Goal: Task Accomplishment & Management: Complete application form

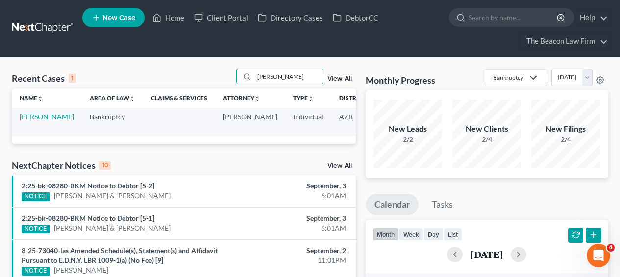
type input "[PERSON_NAME]"
click at [38, 121] on link "[PERSON_NAME]" at bounding box center [47, 117] width 54 height 8
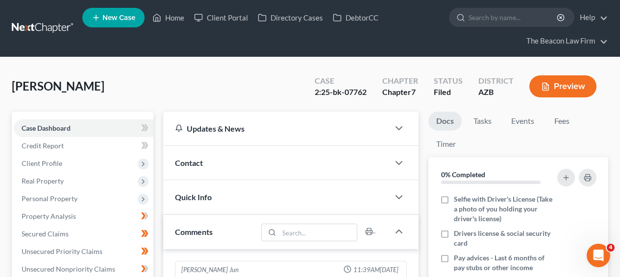
scroll to position [307, 0]
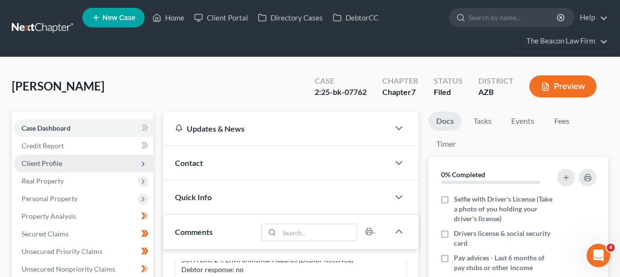
click at [53, 164] on span "Client Profile" at bounding box center [42, 163] width 41 height 8
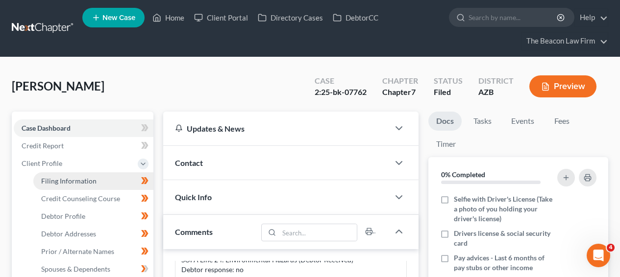
click at [52, 179] on span "Filing Information" at bounding box center [68, 181] width 55 height 8
select select "1"
select select "0"
select select "9"
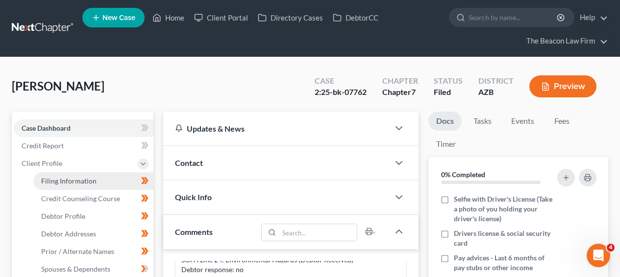
select select "3"
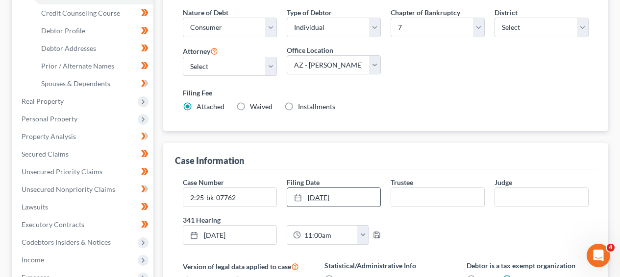
scroll to position [188, 0]
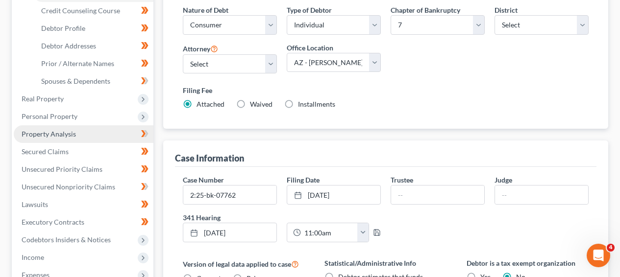
click at [48, 128] on link "Property Analysis" at bounding box center [84, 135] width 140 height 18
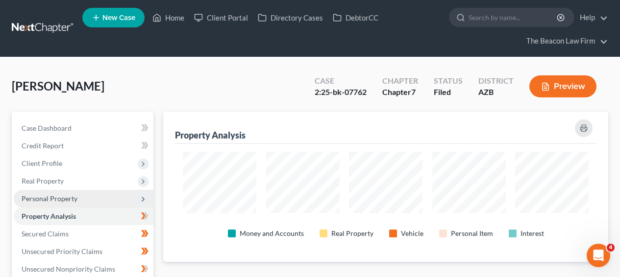
click at [93, 194] on span "Personal Property" at bounding box center [84, 199] width 140 height 18
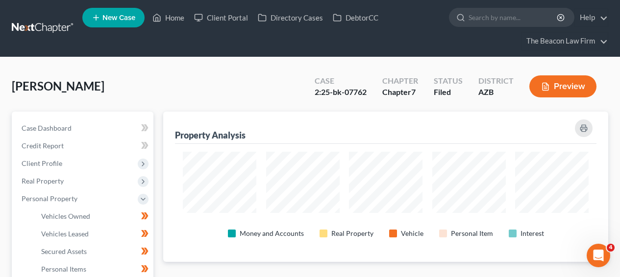
scroll to position [268, 0]
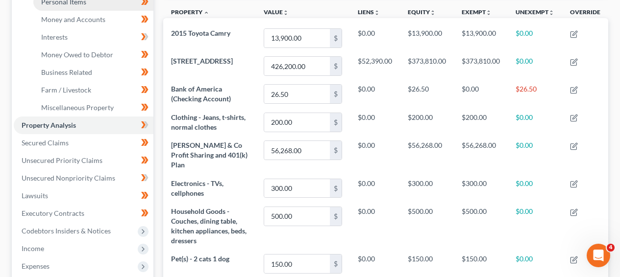
click at [118, 9] on link "Personal Items" at bounding box center [93, 2] width 120 height 18
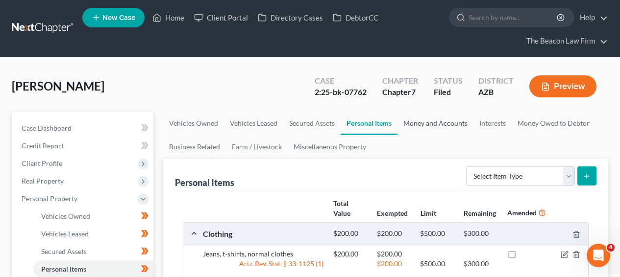
drag, startPoint x: 386, startPoint y: 108, endPoint x: 418, endPoint y: 118, distance: 33.7
click at [386, 108] on div "[PERSON_NAME] Upgraded Case 2:25-bk-07762 Chapter Chapter 7 Status Filed Distri…" at bounding box center [310, 90] width 597 height 43
click at [419, 118] on link "Money and Accounts" at bounding box center [436, 124] width 76 height 24
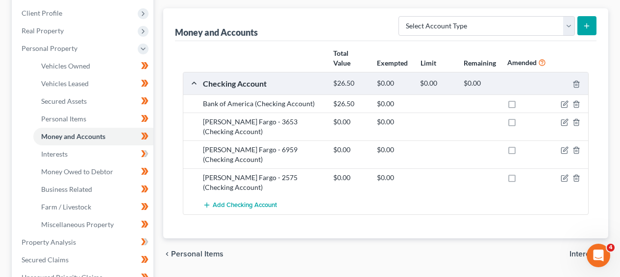
scroll to position [150, 0]
click at [565, 123] on icon "button" at bounding box center [565, 122] width 4 height 4
select select "3"
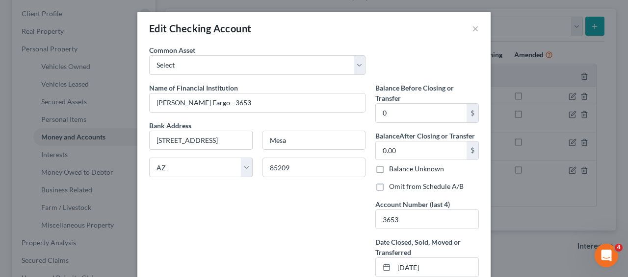
click at [555, 144] on div "Edit Checking Account × An exemption set must first be selected from the Filing…" at bounding box center [314, 138] width 628 height 277
click at [472, 30] on button "×" at bounding box center [475, 29] width 7 height 12
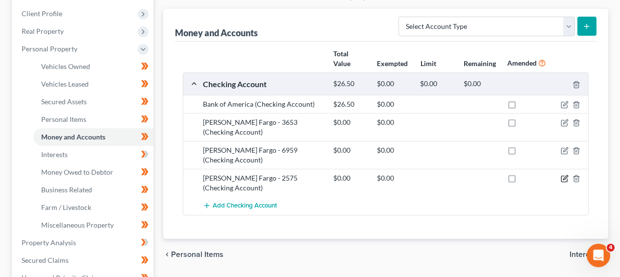
click at [563, 175] on icon "button" at bounding box center [565, 179] width 8 height 8
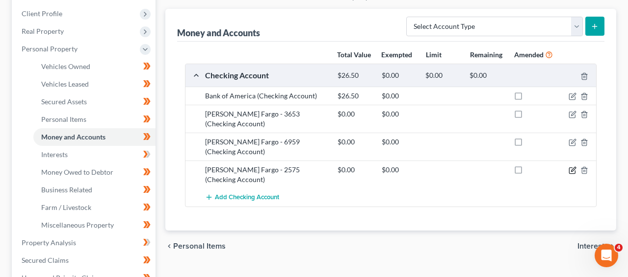
select select "3"
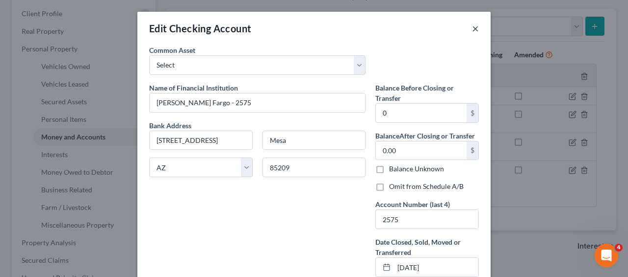
click at [472, 28] on button "×" at bounding box center [475, 29] width 7 height 12
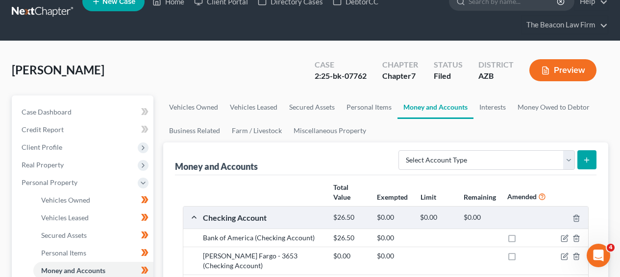
scroll to position [8, 0]
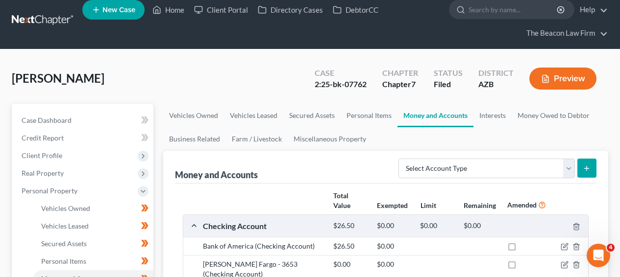
click at [76, 79] on span "[PERSON_NAME]" at bounding box center [58, 78] width 93 height 14
copy span "Novilla"
click at [34, 79] on span "[PERSON_NAME]" at bounding box center [58, 78] width 93 height 14
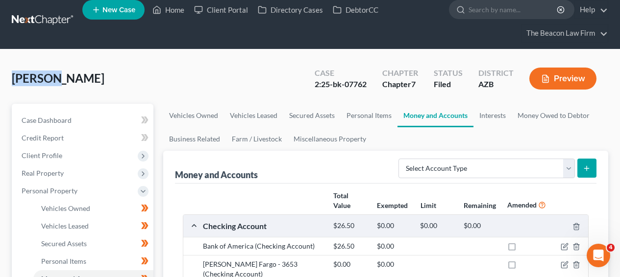
copy span "[PERSON_NAME]"
click at [352, 80] on div "2:25-bk-07762" at bounding box center [341, 84] width 52 height 11
copy div "07762"
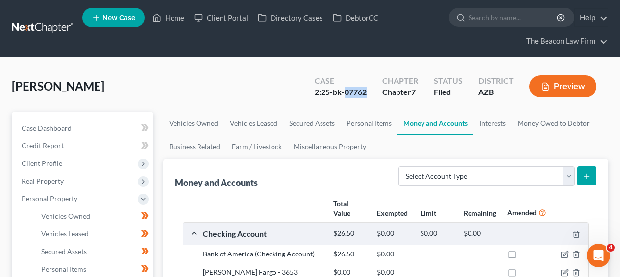
scroll to position [1, 0]
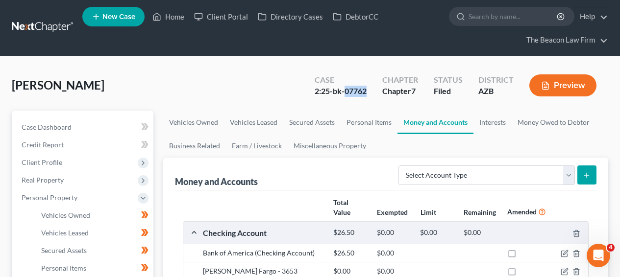
copy div "07762"
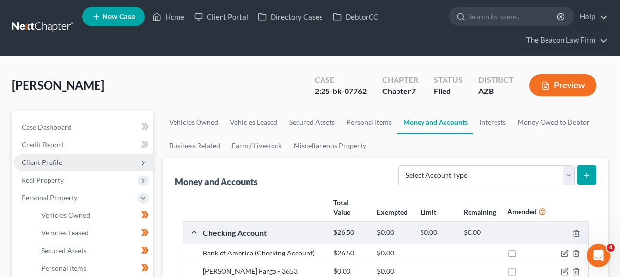
click at [103, 156] on span "Client Profile" at bounding box center [84, 163] width 140 height 18
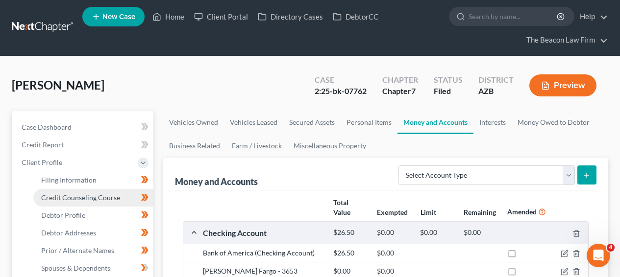
click at [96, 189] on link "Credit Counseling Course" at bounding box center [93, 198] width 120 height 18
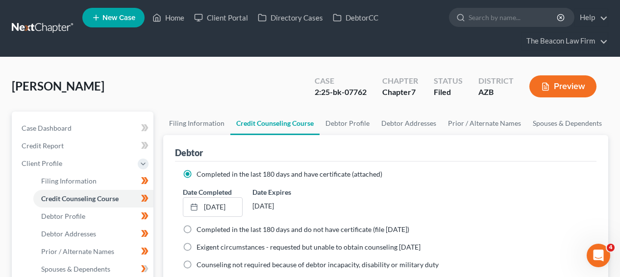
click at [96, 190] on li "Credit Counseling Course" at bounding box center [93, 199] width 120 height 18
click at [98, 187] on link "Filing Information" at bounding box center [93, 182] width 120 height 18
select select "1"
select select "0"
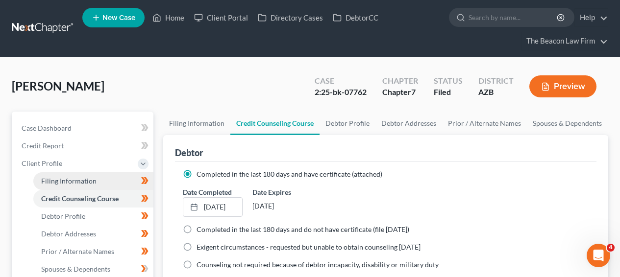
select select "4"
select select "17"
select select "9"
select select "3"
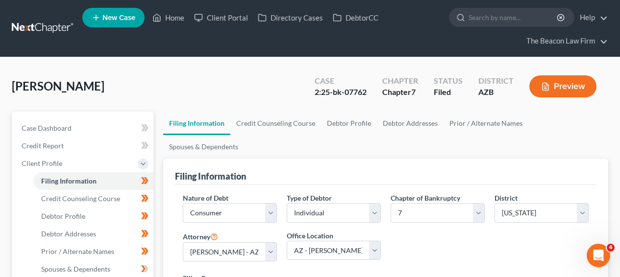
scroll to position [268, 0]
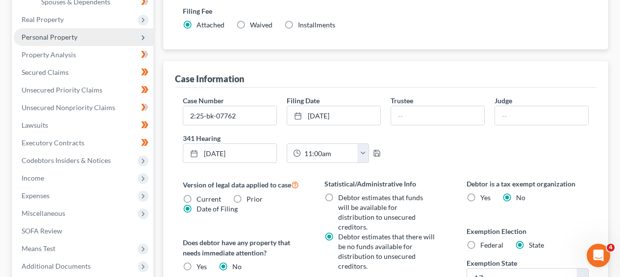
click at [77, 37] on span "Personal Property" at bounding box center [84, 37] width 140 height 18
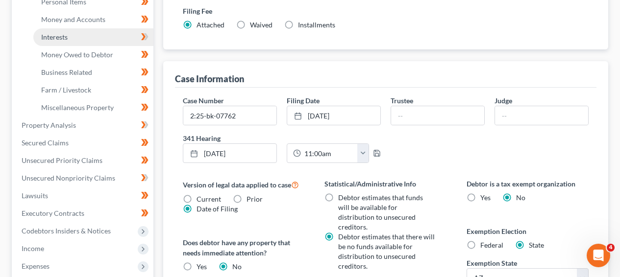
click at [83, 45] on link "Interests" at bounding box center [93, 37] width 120 height 18
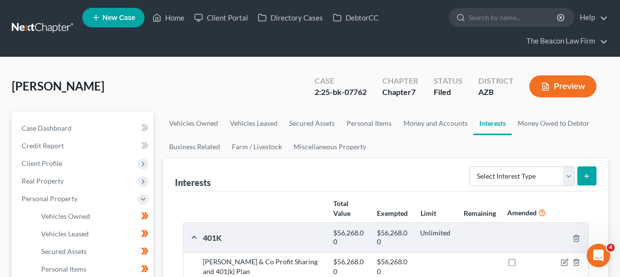
click at [41, 35] on link at bounding box center [43, 29] width 63 height 18
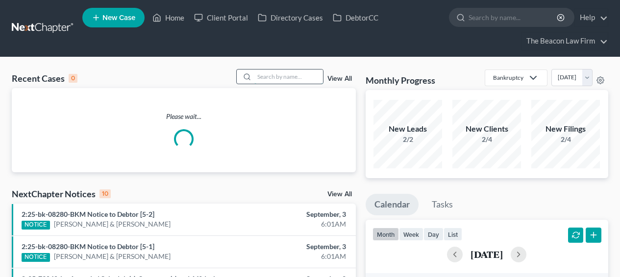
click at [282, 72] on input "search" at bounding box center [288, 77] width 69 height 14
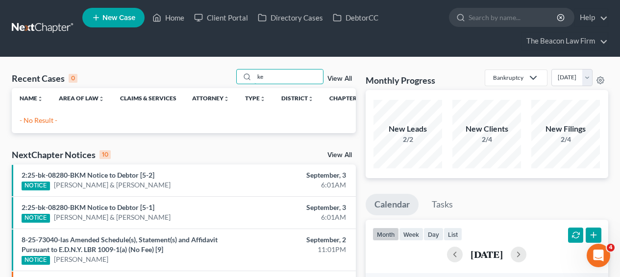
type input "k"
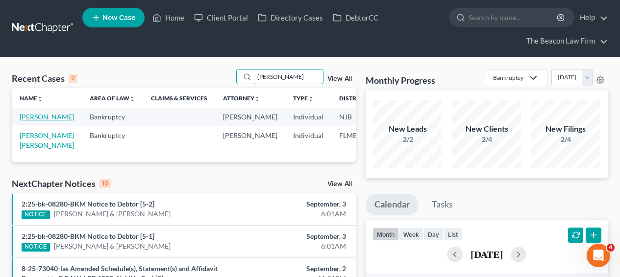
type input "[PERSON_NAME]"
click at [41, 121] on link "Calderon, Kennet" at bounding box center [47, 117] width 54 height 8
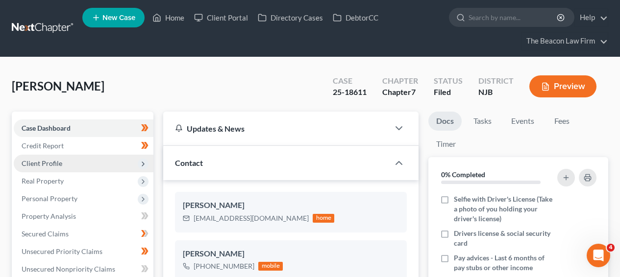
scroll to position [307, 0]
click at [111, 155] on span "Client Profile" at bounding box center [84, 164] width 140 height 18
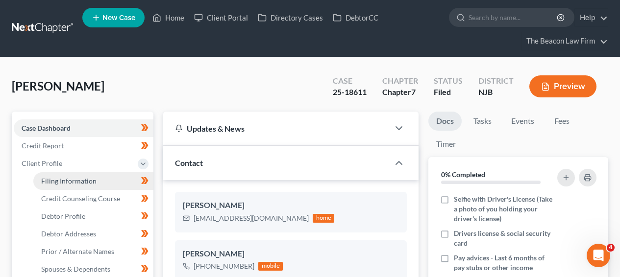
click at [107, 176] on link "Filing Information" at bounding box center [93, 182] width 120 height 18
select select "1"
select select "0"
select select "11"
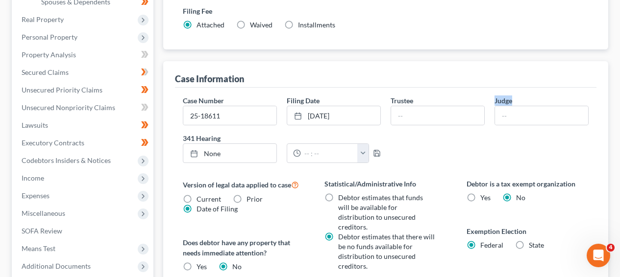
drag, startPoint x: 619, startPoint y: 123, endPoint x: 624, endPoint y: 65, distance: 58.1
click at [620, 65] on html "Home New Case Client Portal Directory Cases DebtorCC The Beacon Law Firm prenn@…" at bounding box center [310, 105] width 620 height 747
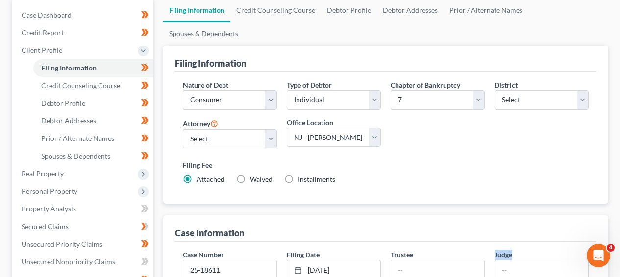
scroll to position [109, 0]
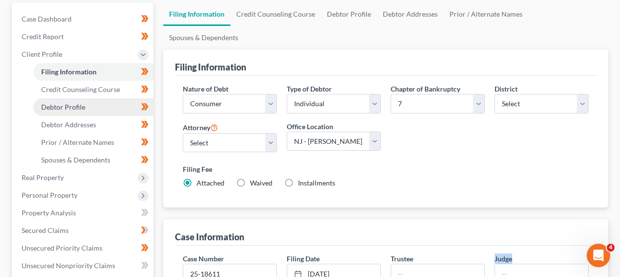
click at [73, 114] on link "Debtor Profile" at bounding box center [93, 108] width 120 height 18
select select "0"
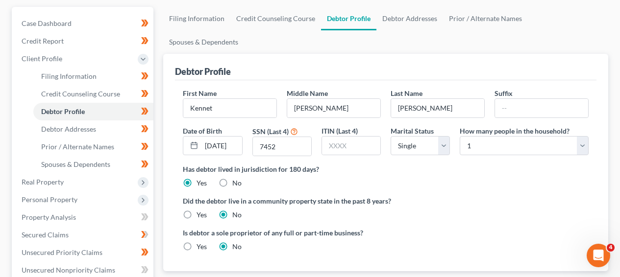
scroll to position [99, 0]
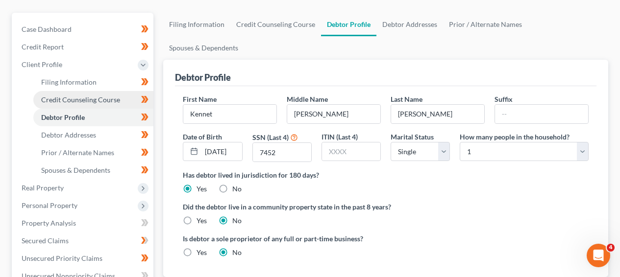
click at [65, 92] on link "Credit Counseling Course" at bounding box center [93, 100] width 120 height 18
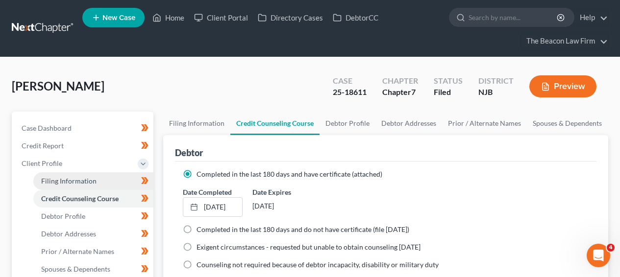
click at [80, 183] on span "Filing Information" at bounding box center [68, 181] width 55 height 8
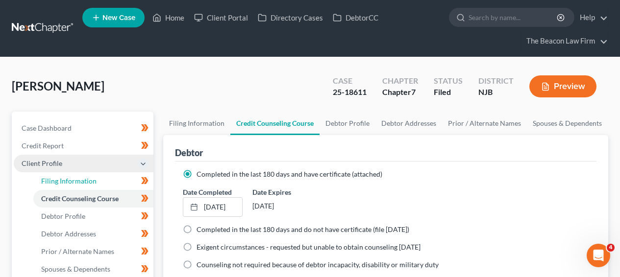
select select "1"
select select "0"
select select "51"
select select "18"
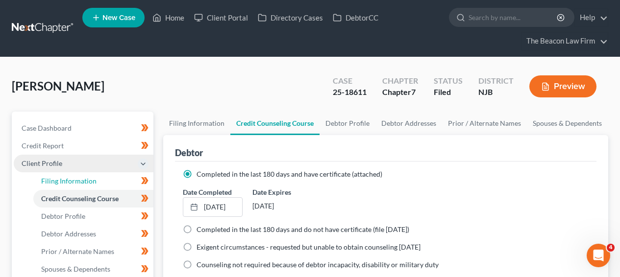
select select "11"
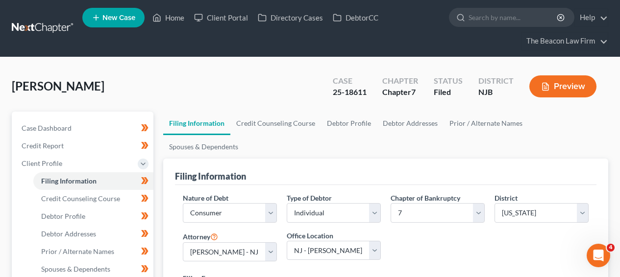
scroll to position [268, 0]
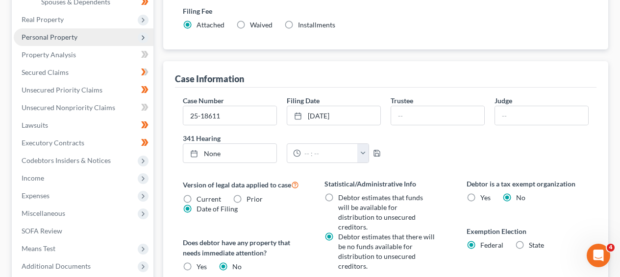
click at [73, 36] on span "Personal Property" at bounding box center [50, 37] width 56 height 8
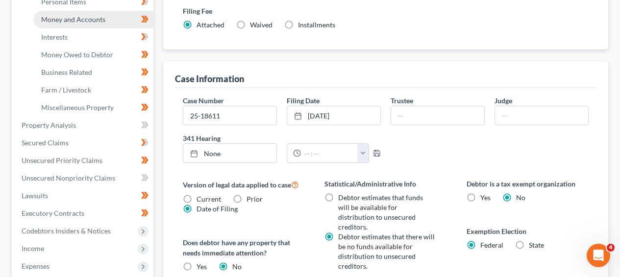
click at [77, 18] on span "Money and Accounts" at bounding box center [73, 19] width 64 height 8
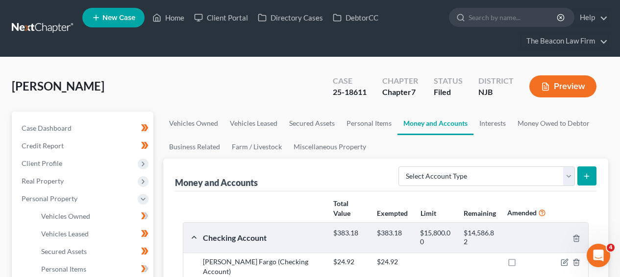
scroll to position [268, 0]
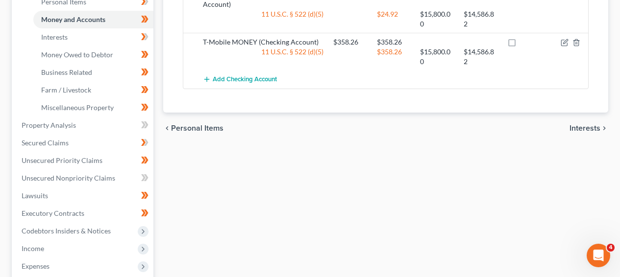
drag, startPoint x: 613, startPoint y: 136, endPoint x: 618, endPoint y: 138, distance: 5.7
click at [613, 136] on div "Vehicles Owned Vehicles Leased Secured Assets Personal Items Money and Accounts…" at bounding box center [385, 127] width 455 height 566
drag, startPoint x: 618, startPoint y: 140, endPoint x: 621, endPoint y: 134, distance: 5.9
click at [620, 134] on html "Home New Case Client Portal Directory Cases DebtorCC The Beacon Law Firm prenn@…" at bounding box center [310, 89] width 620 height 715
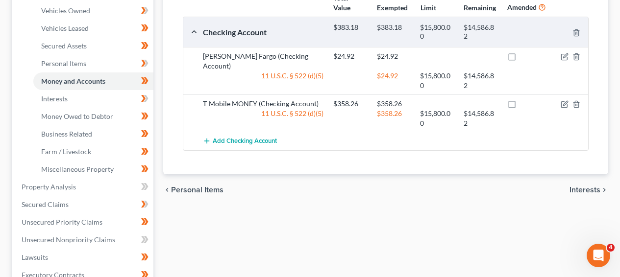
scroll to position [195, 0]
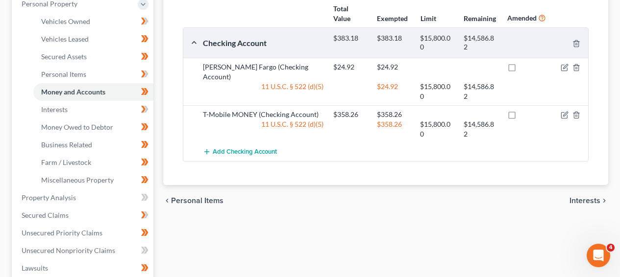
click at [620, 16] on html "Home New Case Client Portal Directory Cases DebtorCC The Beacon Law Firm prenn@…" at bounding box center [310, 162] width 620 height 715
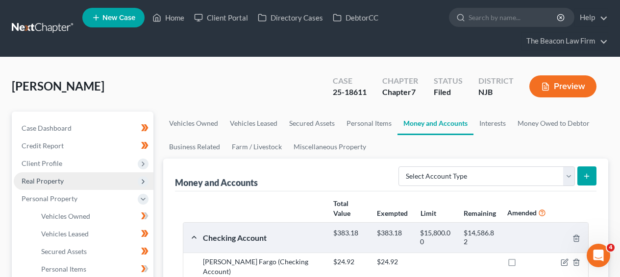
click at [105, 182] on span "Real Property" at bounding box center [84, 182] width 140 height 18
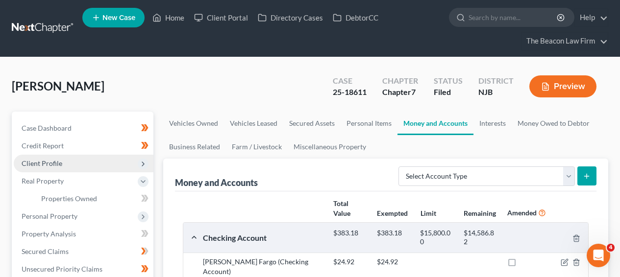
click at [109, 170] on span "Client Profile" at bounding box center [84, 164] width 140 height 18
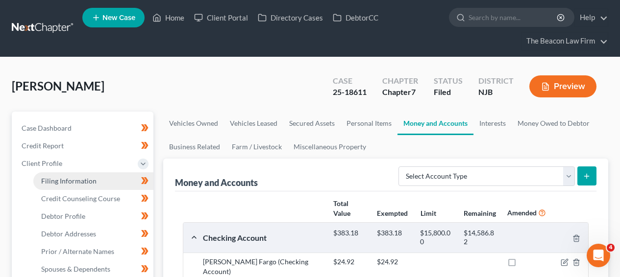
click at [102, 184] on link "Filing Information" at bounding box center [93, 182] width 120 height 18
select select "1"
select select "0"
select select "51"
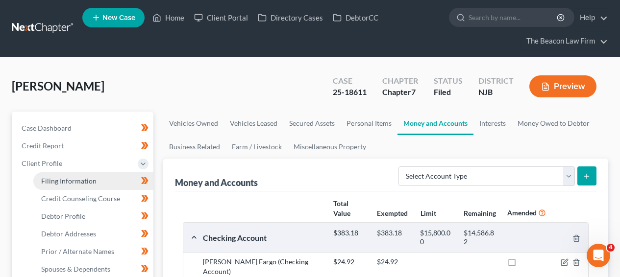
select select "18"
select select "11"
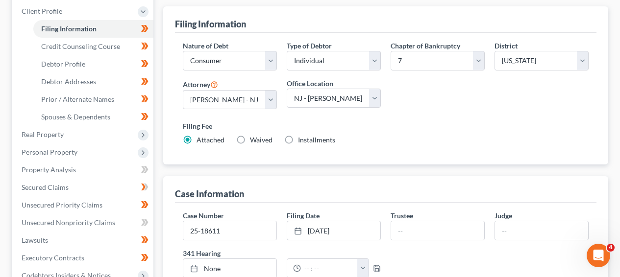
scroll to position [130, 0]
